Goal: Task Accomplishment & Management: Manage account settings

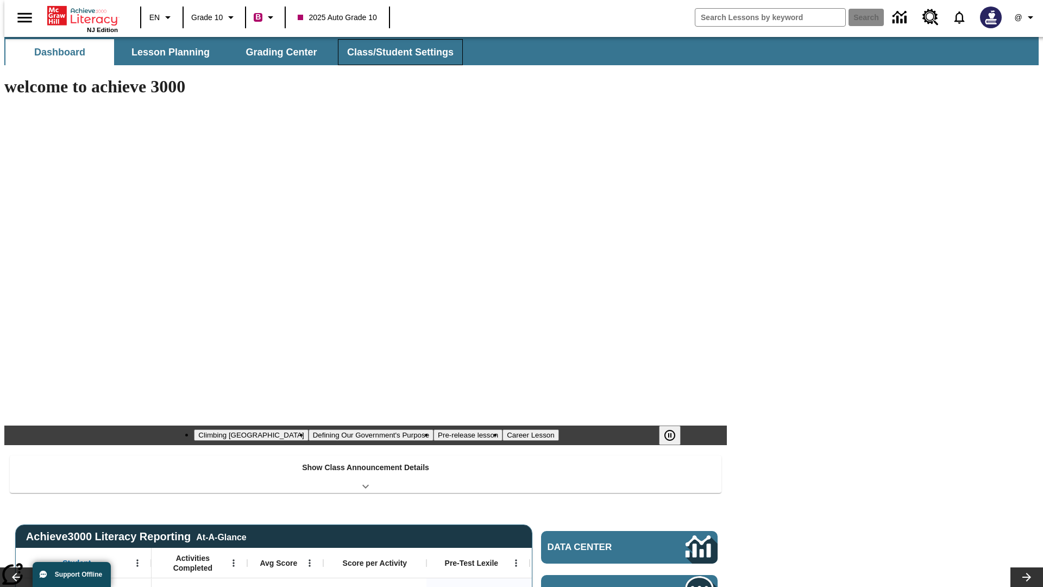
click at [394, 52] on button "Class/Student Settings" at bounding box center [400, 52] width 125 height 26
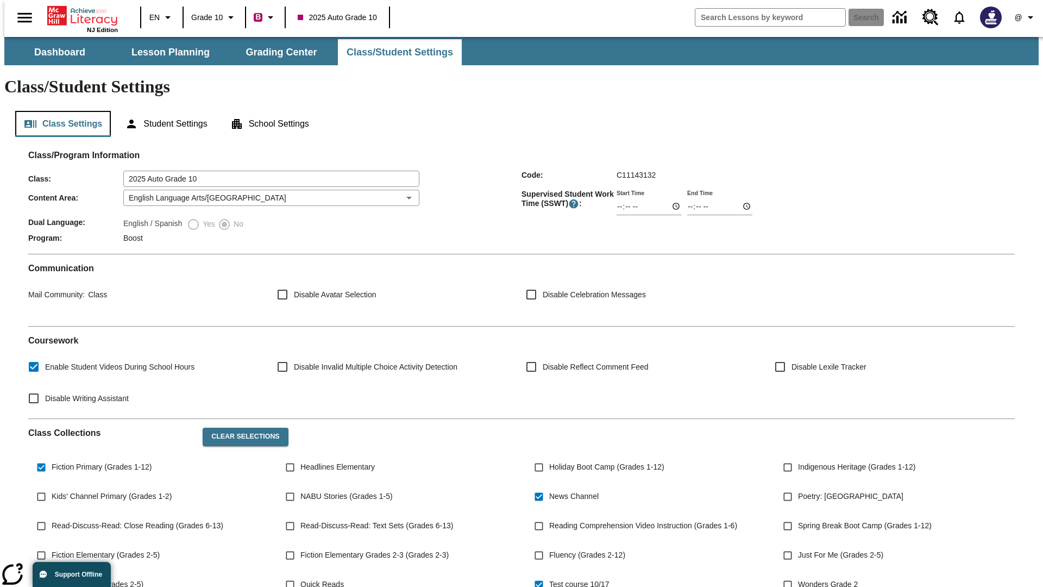
click at [59, 111] on button "Class Settings" at bounding box center [63, 124] width 96 height 26
type input "17:35"
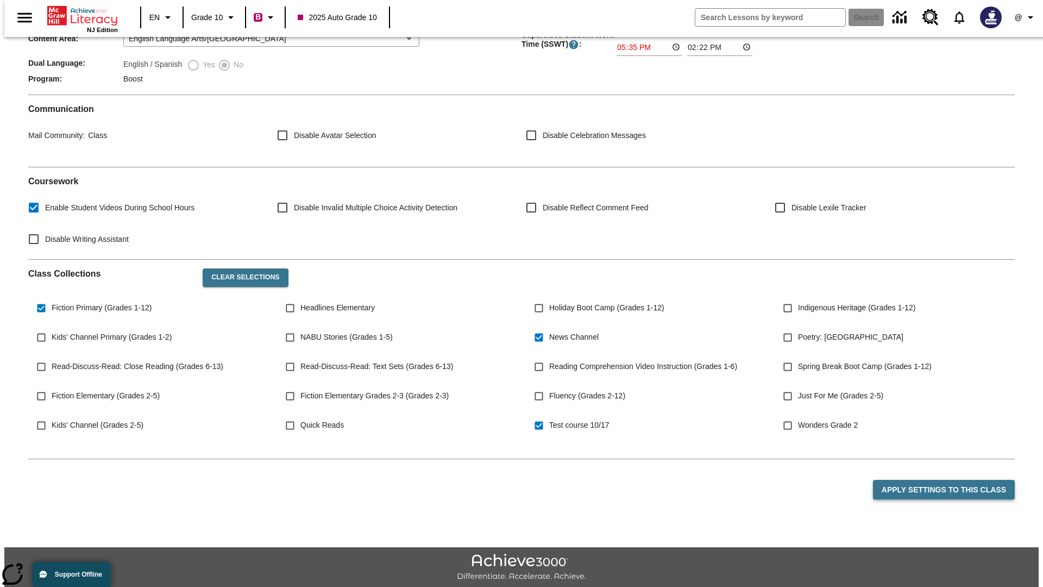
type input "17:35"
click at [950, 480] on button "Apply Settings to this Class" at bounding box center [944, 490] width 142 height 20
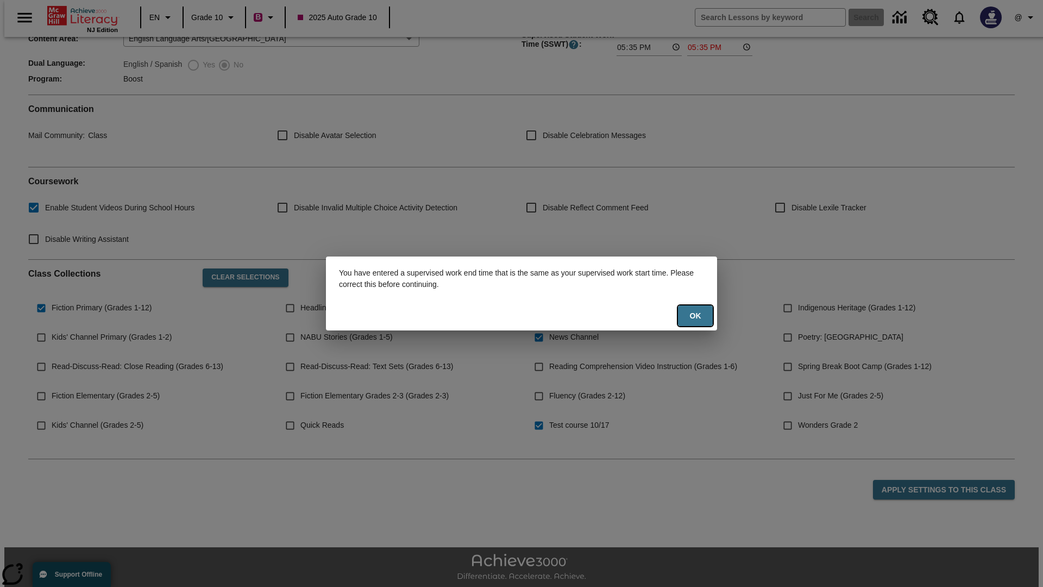
click at [695, 316] on button "Ok" at bounding box center [695, 315] width 35 height 21
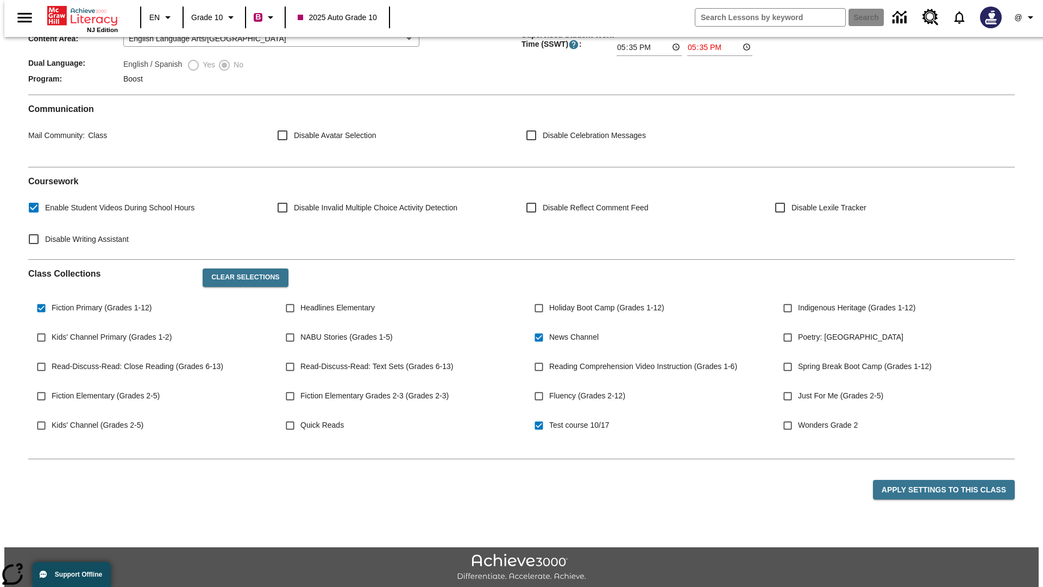
type input "23:35"
type input "23:36"
click at [950, 480] on button "Apply Settings to this Class" at bounding box center [944, 490] width 142 height 20
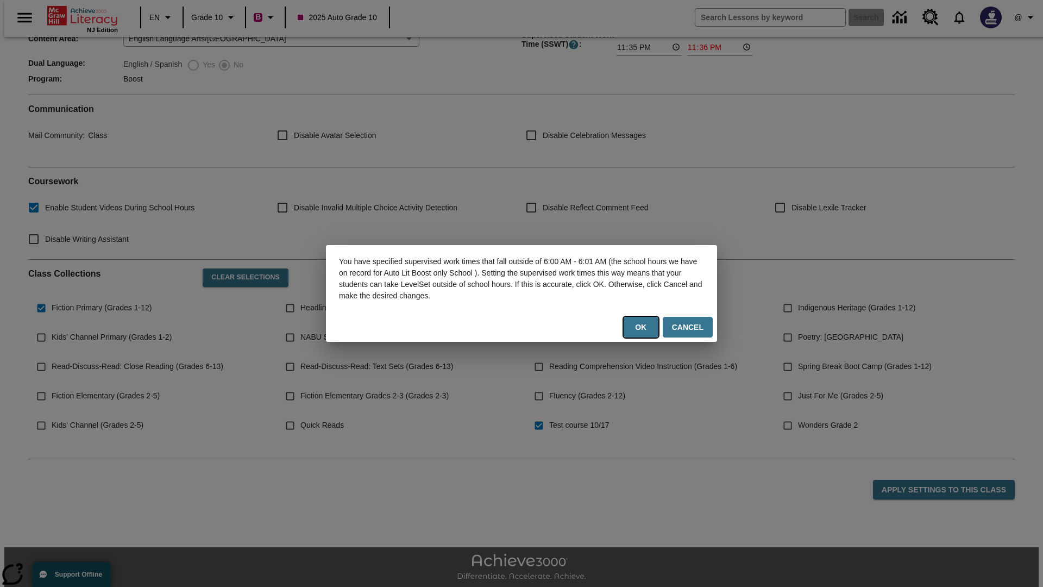
click at [643, 327] on button "Ok" at bounding box center [640, 327] width 35 height 21
